Goal: Task Accomplishment & Management: Manage account settings

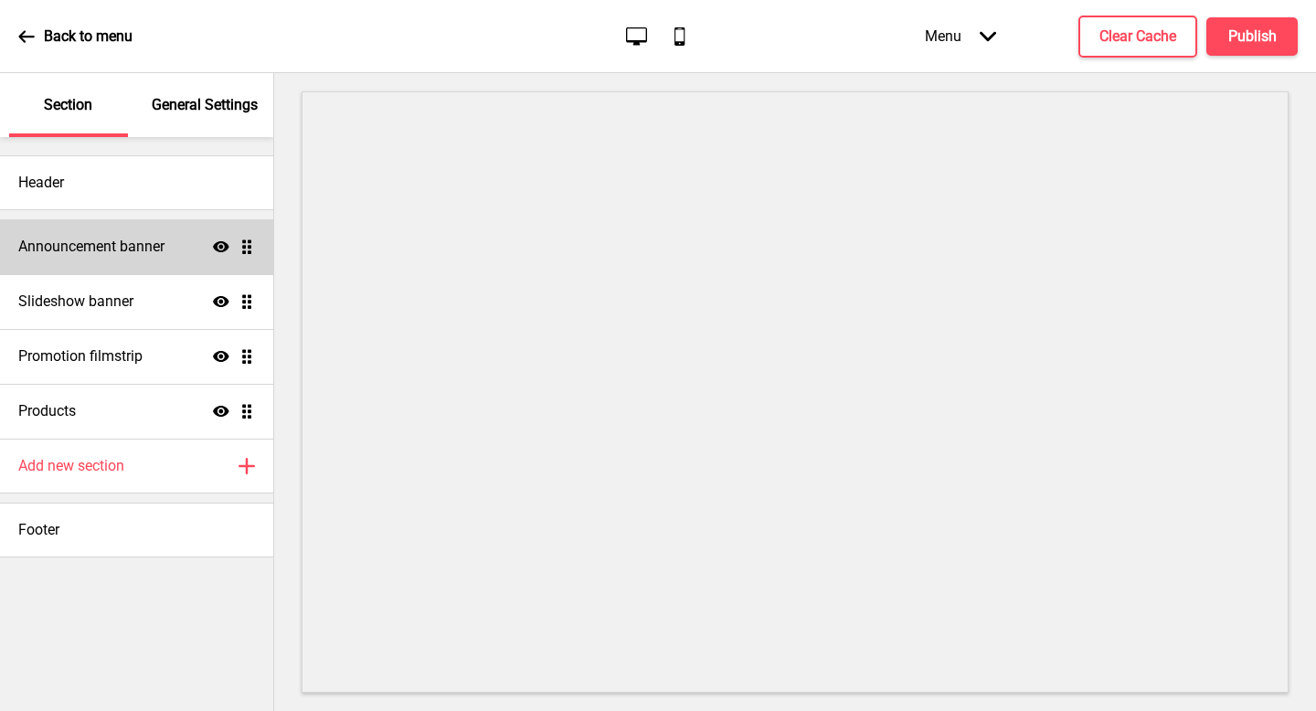
click at [148, 260] on div "Announcement banner Show Drag" at bounding box center [136, 246] width 273 height 55
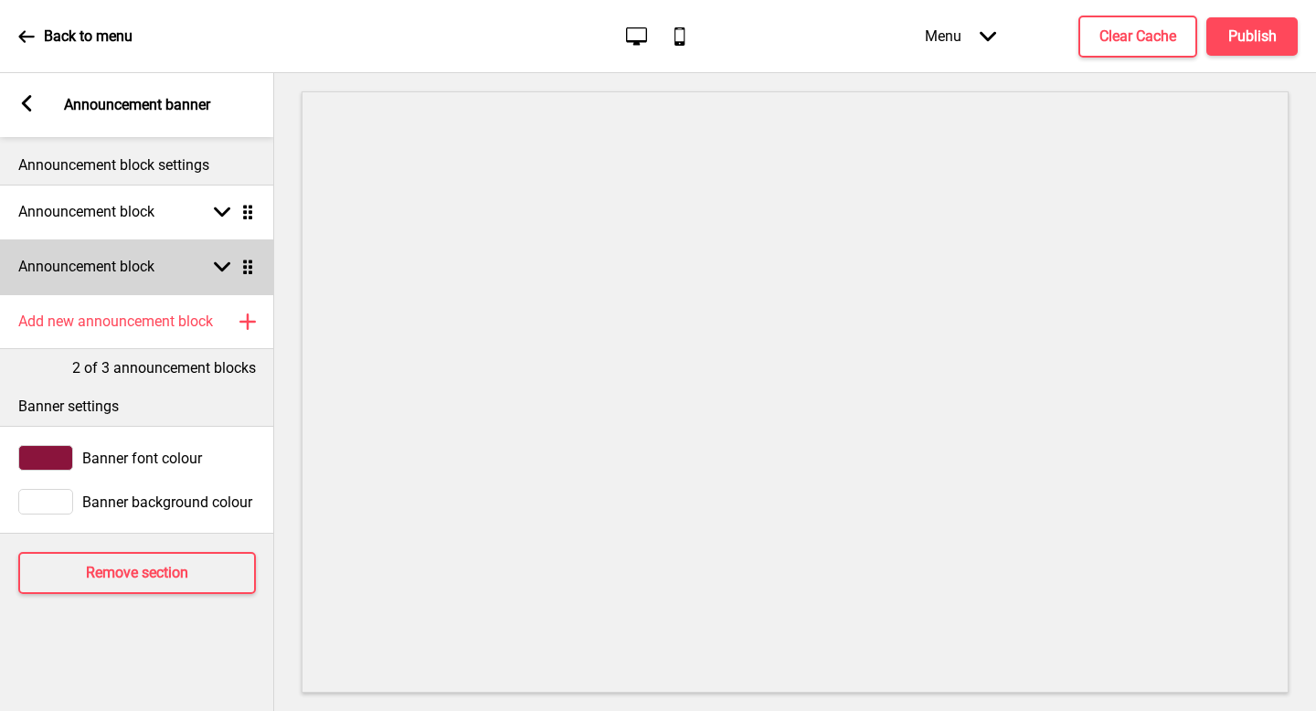
click at [148, 260] on h4 "Announcement block" at bounding box center [86, 267] width 136 height 20
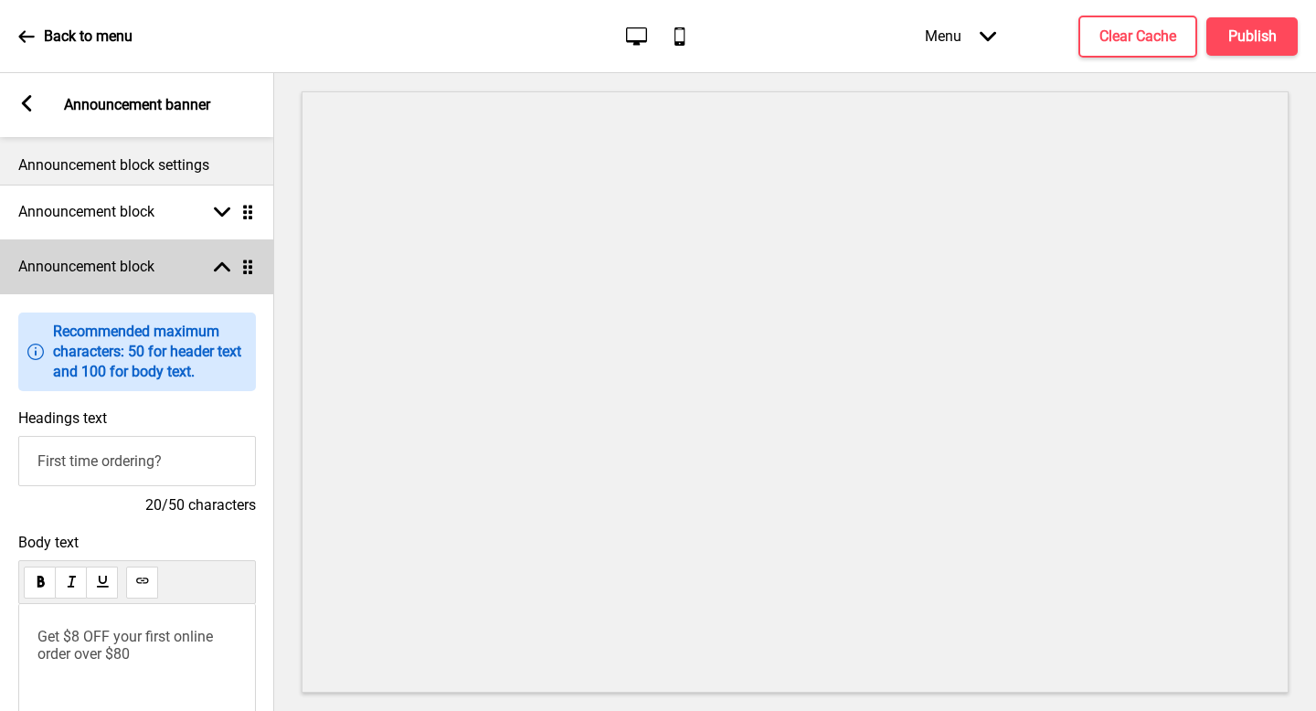
scroll to position [238, 0]
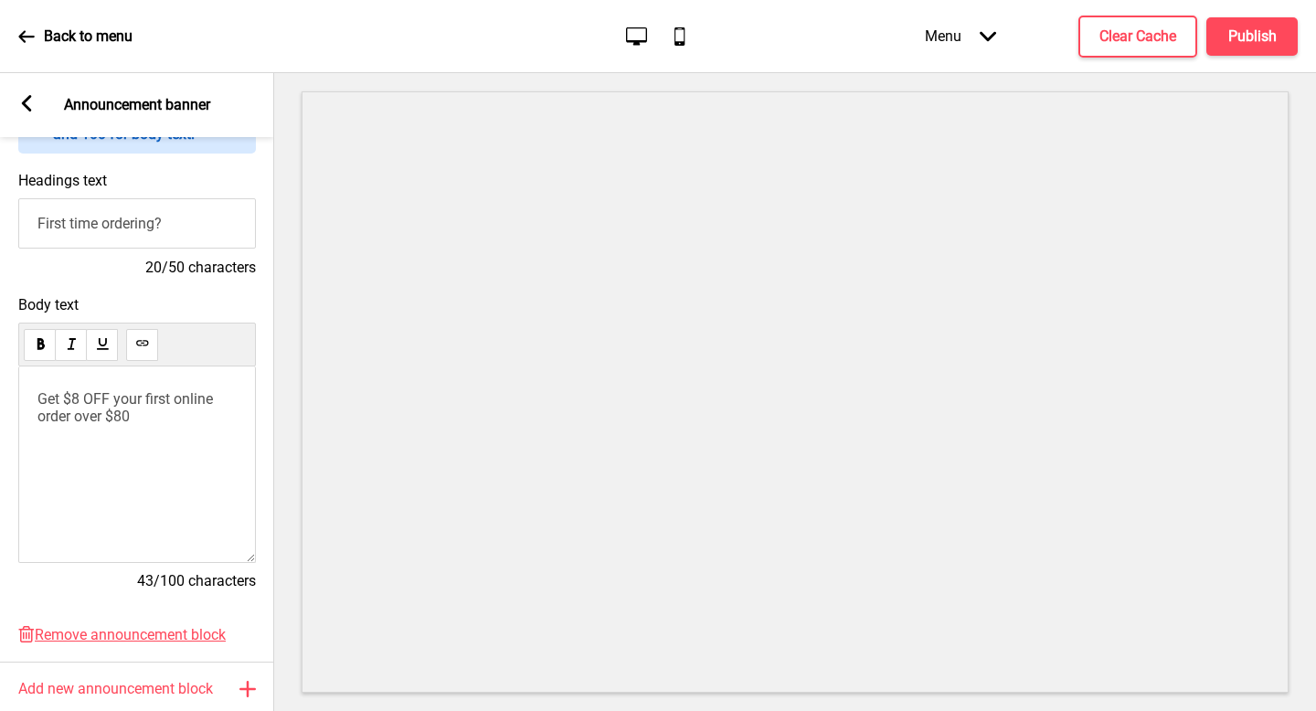
click at [157, 419] on p "Get $8 OFF your first online order over $80" at bounding box center [136, 407] width 199 height 35
click at [1123, 20] on button "Clear Cache" at bounding box center [1137, 37] width 119 height 42
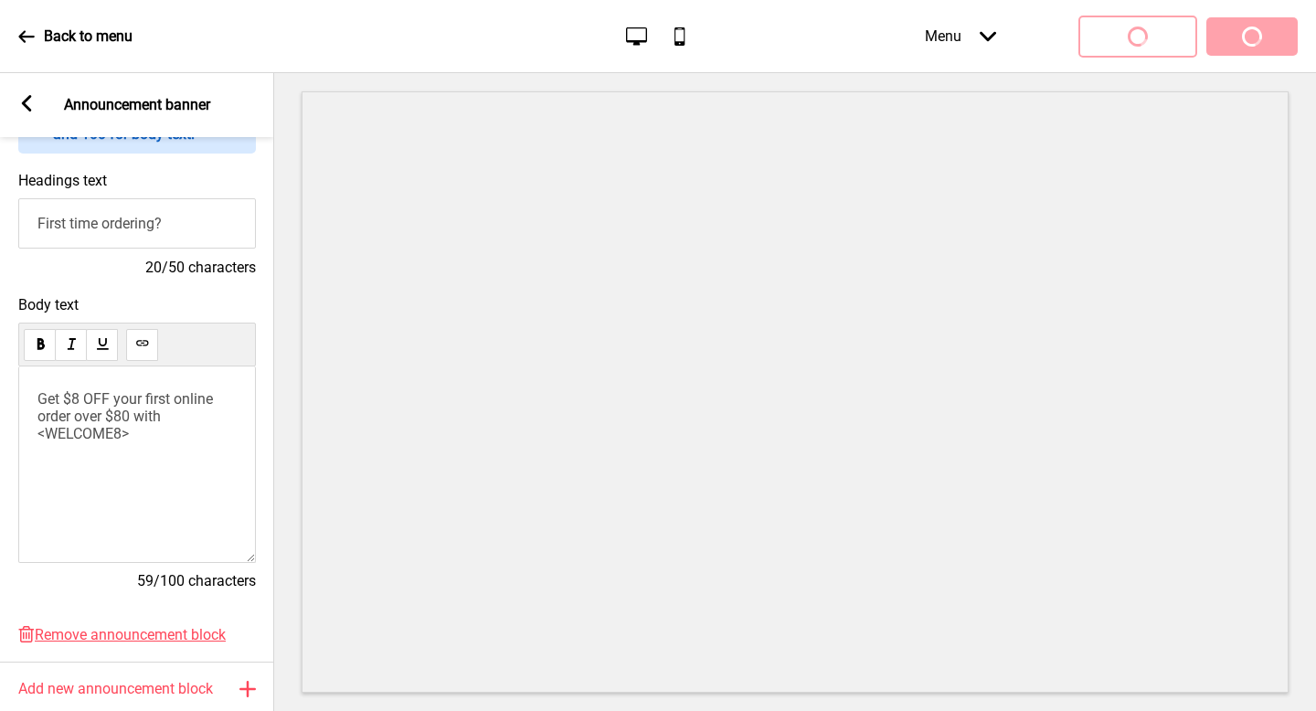
click at [1227, 27] on div "Menu Arrow down Product Page Store Information Checkout Thank you Terms & Condi…" at bounding box center [1075, 36] width 446 height 54
click at [1247, 44] on div "Menu Arrow down Product Page Store Information Checkout Thank you Terms & Condi…" at bounding box center [1075, 36] width 446 height 54
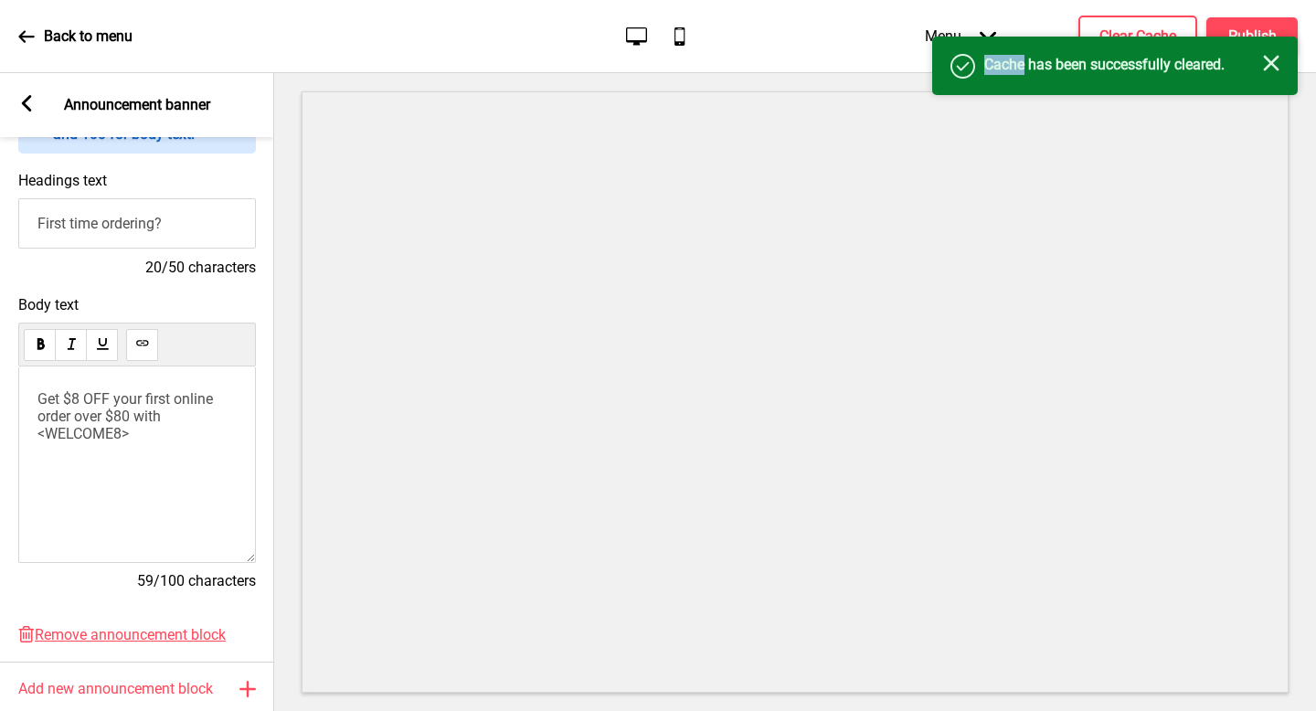
click at [1247, 44] on div "Success Cache has been successfully cleared. Close" at bounding box center [1115, 66] width 366 height 58
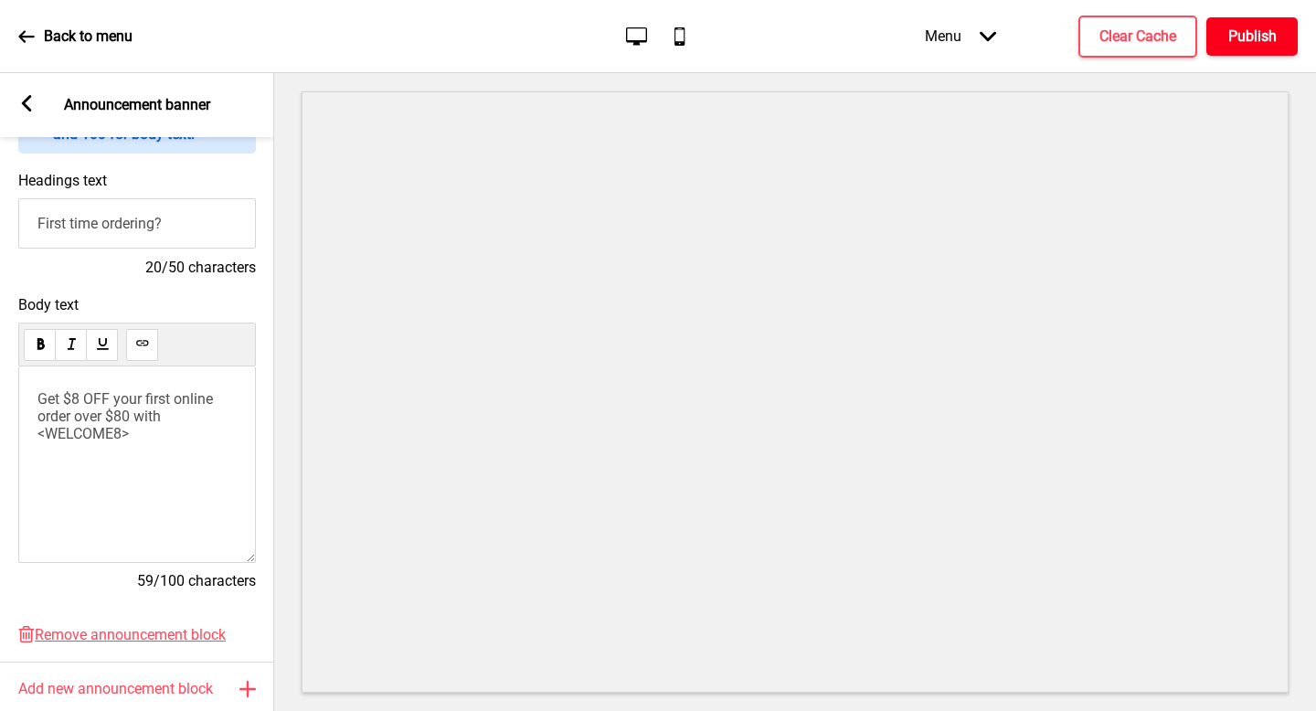
click at [1257, 48] on button "Publish" at bounding box center [1251, 36] width 91 height 38
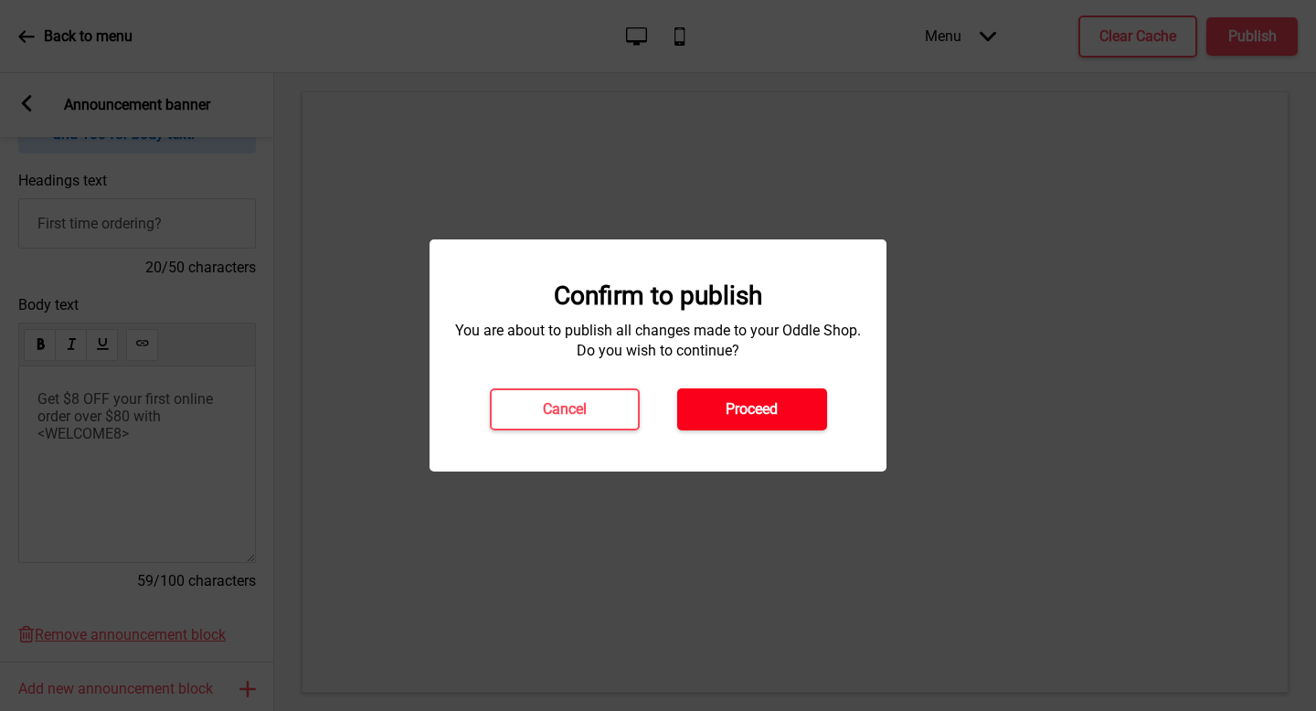
click at [751, 423] on button "Proceed" at bounding box center [752, 409] width 150 height 42
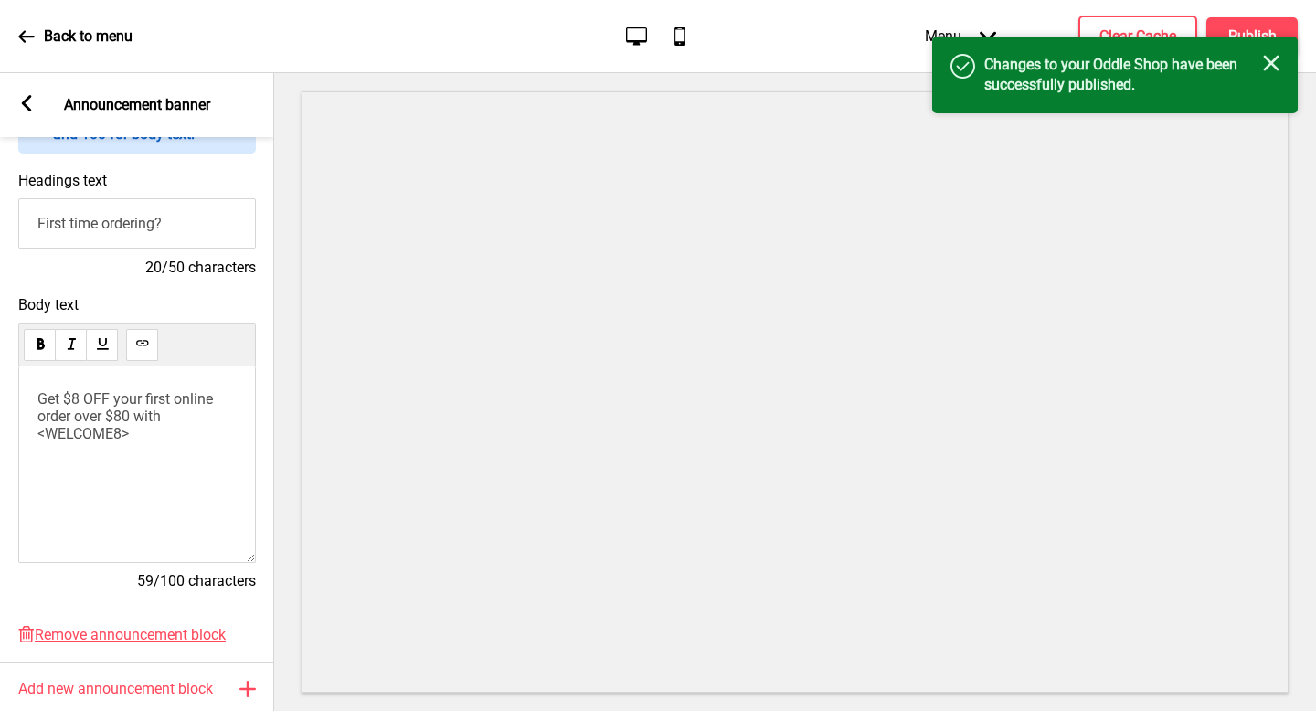
click at [1268, 60] on rect at bounding box center [1271, 63] width 16 height 16
